Goal: Check status: Check status

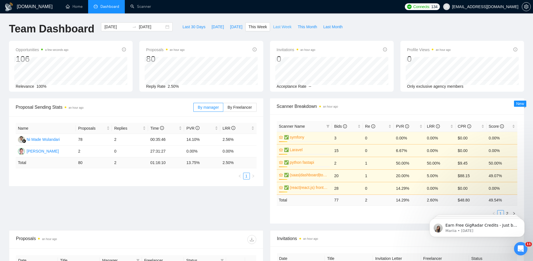
click at [278, 27] on span "Last Week" at bounding box center [282, 27] width 18 height 6
type input "[DATE]"
click at [253, 27] on span "This Week" at bounding box center [257, 27] width 18 height 6
type input "[DATE]"
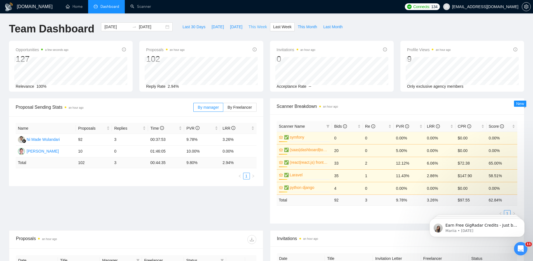
type input "[DATE]"
click at [286, 26] on span "Last Week" at bounding box center [282, 27] width 18 height 6
type input "[DATE]"
click at [303, 26] on span "This Month" at bounding box center [307, 27] width 19 height 6
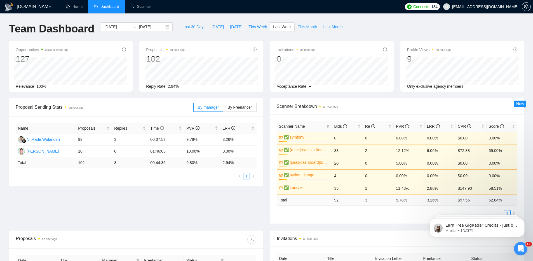
type input "[DATE]"
click at [256, 27] on span "This Week" at bounding box center [257, 27] width 18 height 6
click at [328, 27] on span "Last Month" at bounding box center [332, 27] width 19 height 6
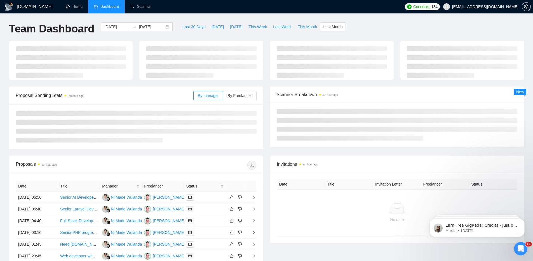
type input "[DATE]"
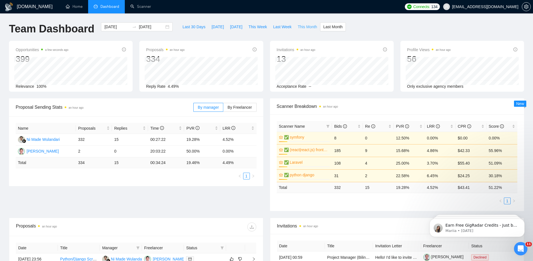
click at [307, 28] on span "This Month" at bounding box center [307, 27] width 19 height 6
type input "[DATE]"
